Goal: Check status: Check status

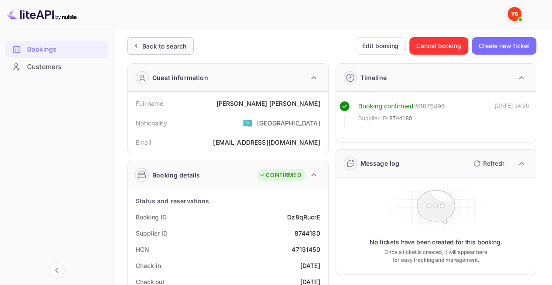
click at [167, 48] on div "Back to search" at bounding box center [164, 45] width 44 height 9
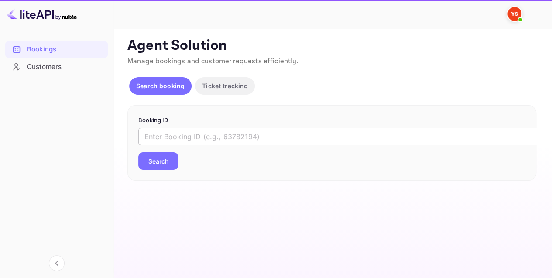
click at [237, 131] on input "text" at bounding box center [356, 136] width 437 height 17
paste input "9562819"
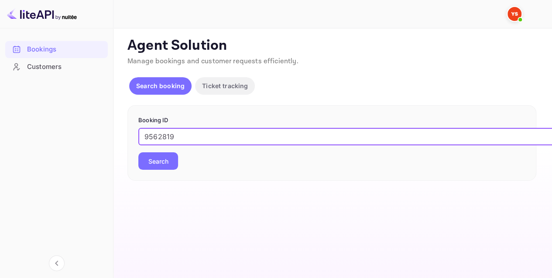
type input "9562819"
click at [155, 159] on button "Search" at bounding box center [158, 160] width 40 height 17
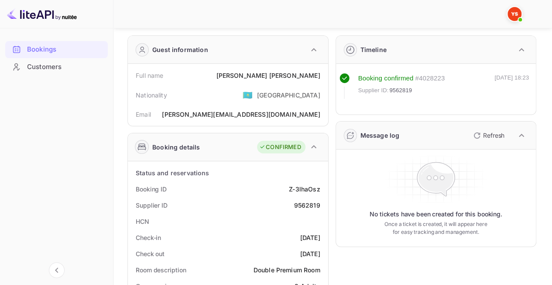
scroll to position [44, 0]
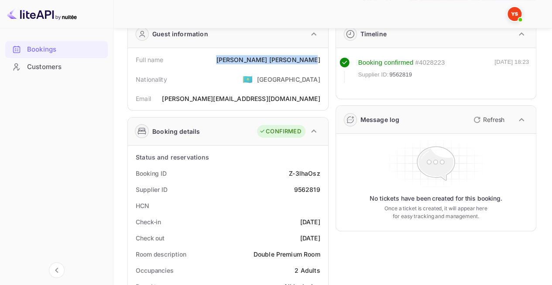
drag, startPoint x: 261, startPoint y: 58, endPoint x: 323, endPoint y: 61, distance: 61.6
click at [323, 61] on div "Full name [PERSON_NAME]" at bounding box center [227, 60] width 193 height 16
copy div "[PERSON_NAME]"
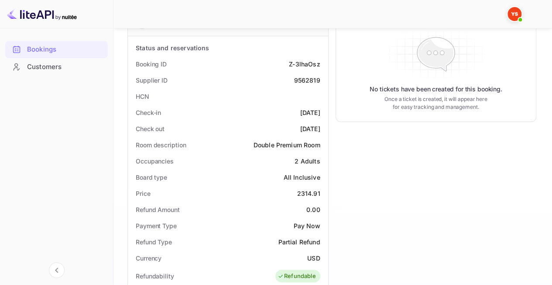
scroll to position [175, 0]
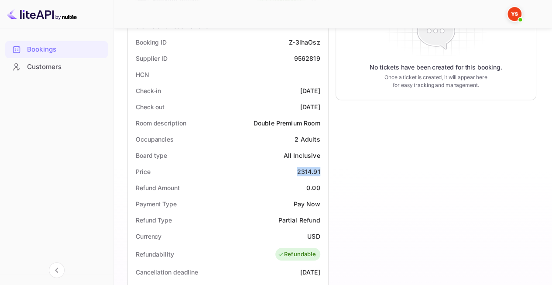
drag, startPoint x: 290, startPoint y: 174, endPoint x: 320, endPoint y: 171, distance: 30.7
click at [320, 171] on div "Price 2314.91" at bounding box center [227, 171] width 193 height 16
copy div "2314.91"
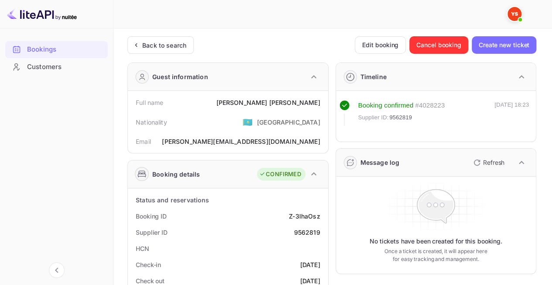
scroll to position [0, 0]
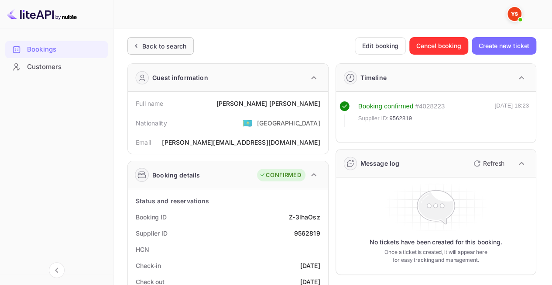
click at [151, 42] on div "Back to search" at bounding box center [164, 45] width 44 height 9
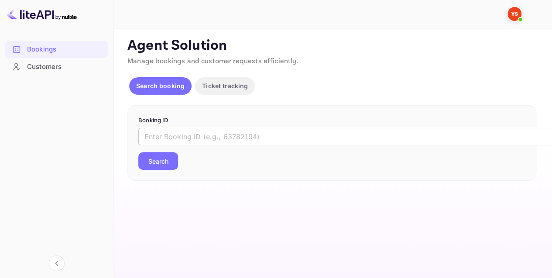
click at [185, 145] on div "​ Search" at bounding box center [331, 149] width 387 height 42
click at [180, 142] on input "text" at bounding box center [356, 136] width 437 height 17
paste input "9196442"
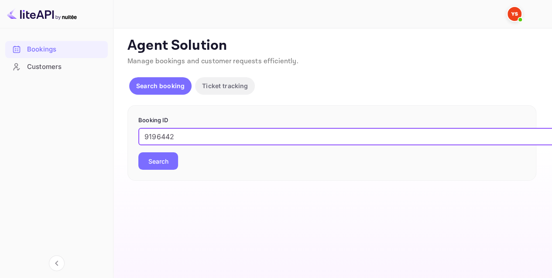
type input "9196442"
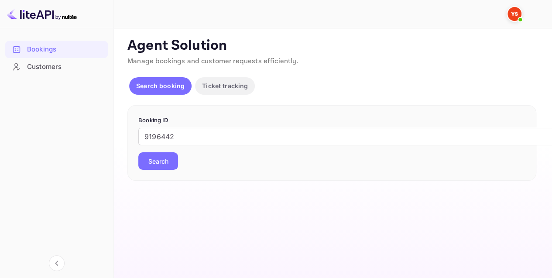
click at [158, 153] on button "Search" at bounding box center [158, 160] width 40 height 17
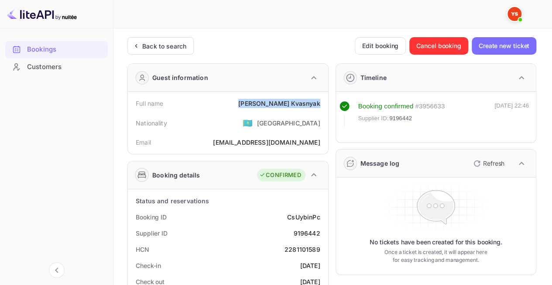
drag, startPoint x: 271, startPoint y: 100, endPoint x: 322, endPoint y: 102, distance: 51.5
click at [323, 102] on div "Full name [PERSON_NAME]" at bounding box center [227, 103] width 193 height 16
copy div "[PERSON_NAME]"
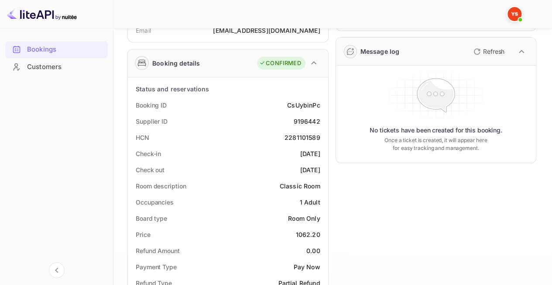
scroll to position [175, 0]
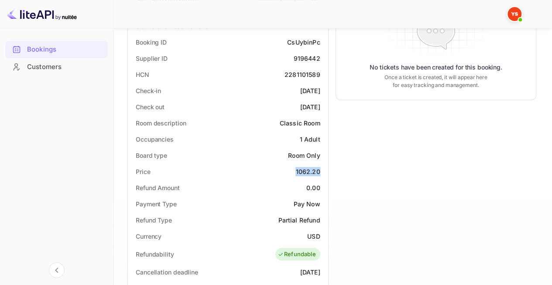
drag, startPoint x: 292, startPoint y: 166, endPoint x: 322, endPoint y: 174, distance: 31.4
click at [322, 174] on div "Price 1062.20" at bounding box center [227, 171] width 193 height 16
copy div "1062.20"
